Goal: Task Accomplishment & Management: Manage account settings

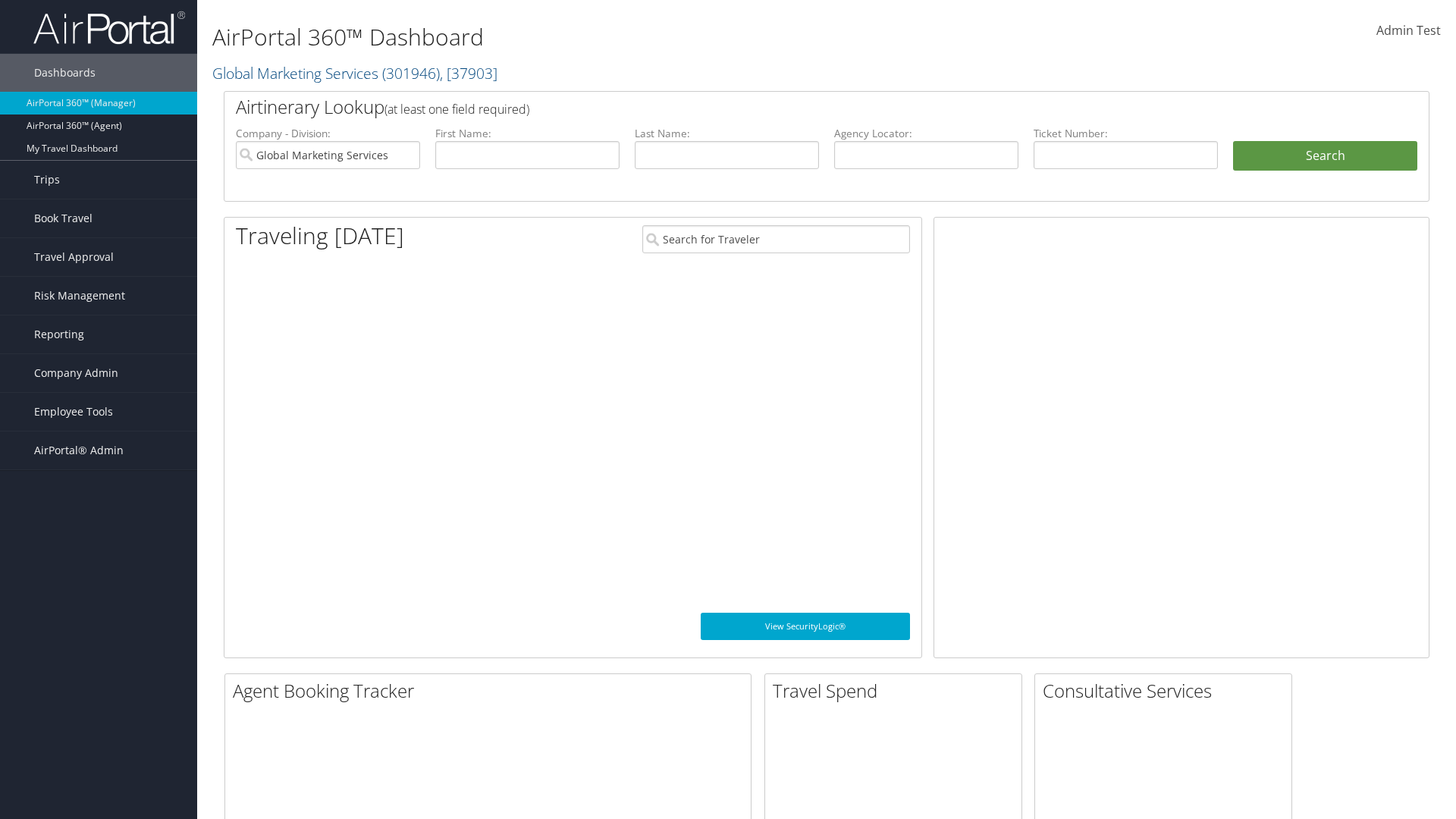
click at [99, 373] on span "Company Admin" at bounding box center [76, 372] width 84 height 38
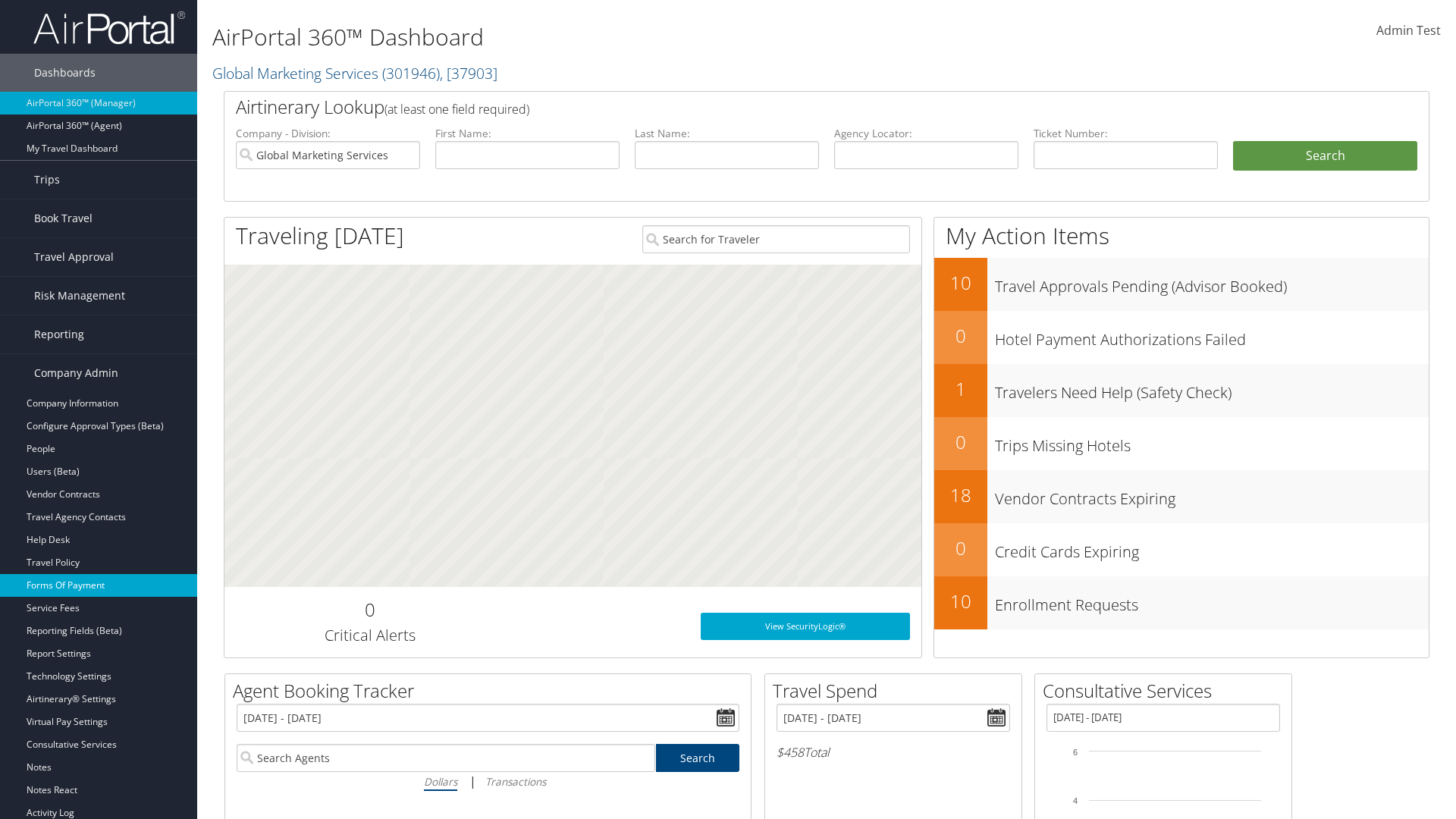
click at [99, 586] on link "Forms Of Payment" at bounding box center [99, 586] width 197 height 22
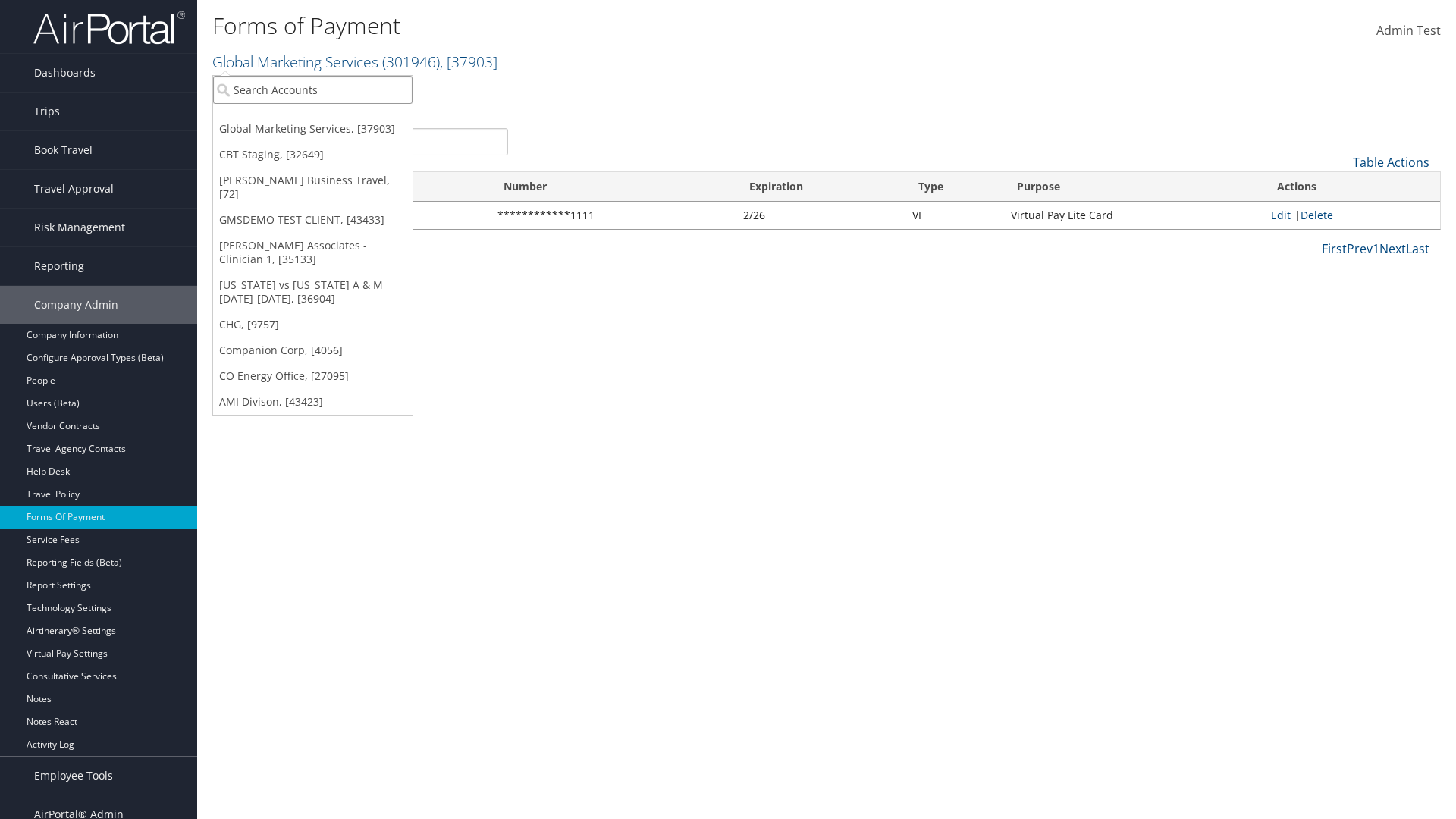
click at [312, 90] on input "search" at bounding box center [313, 90] width 200 height 28
type input "Global Marketing Services"
click at [326, 118] on div "Global Marketing Services (301946), [37903]" at bounding box center [326, 117] width 244 height 14
